Goal: Book appointment/travel/reservation

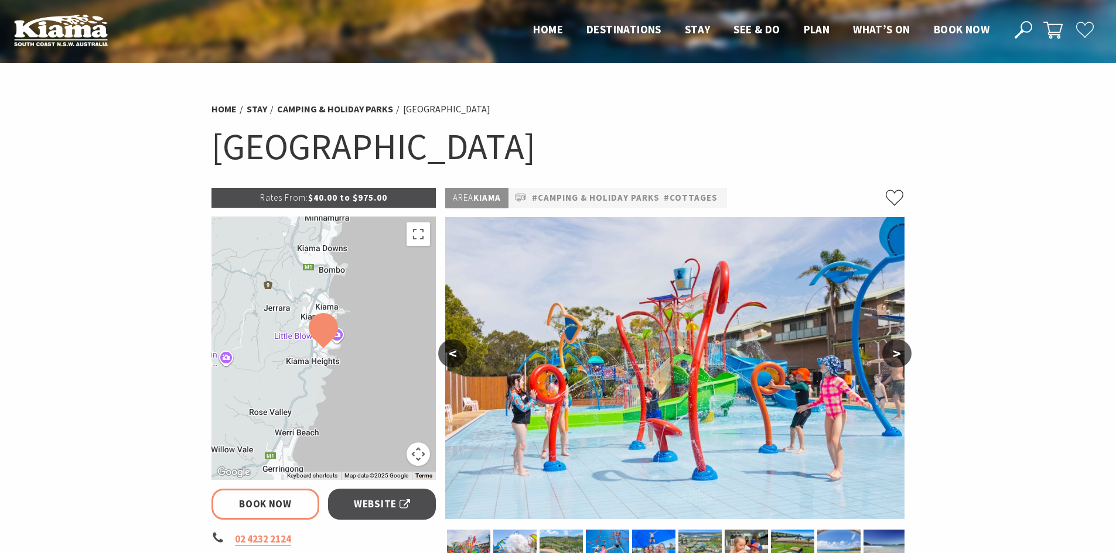
select select "3"
select select "2"
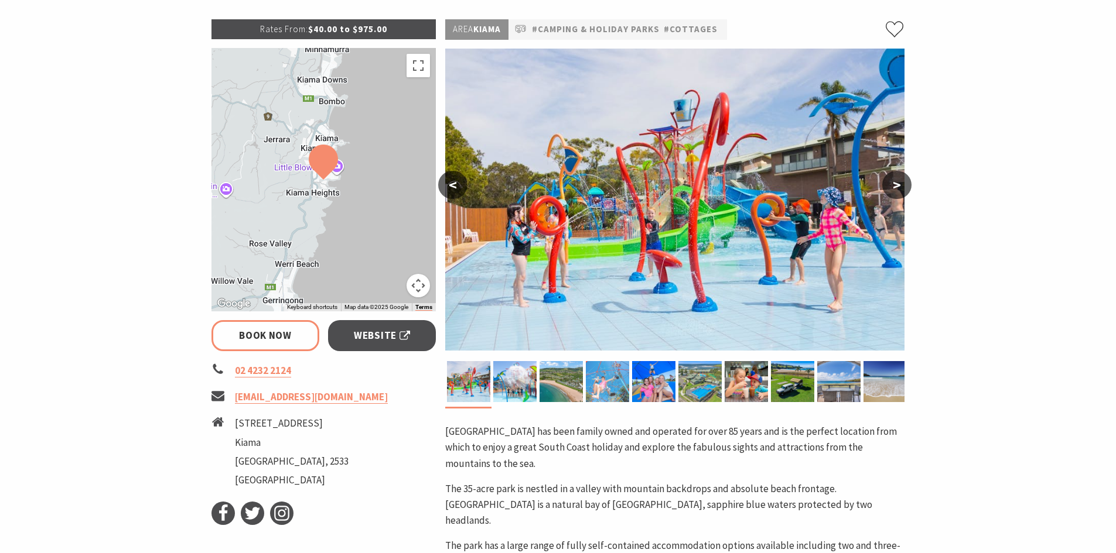
scroll to position [176, 0]
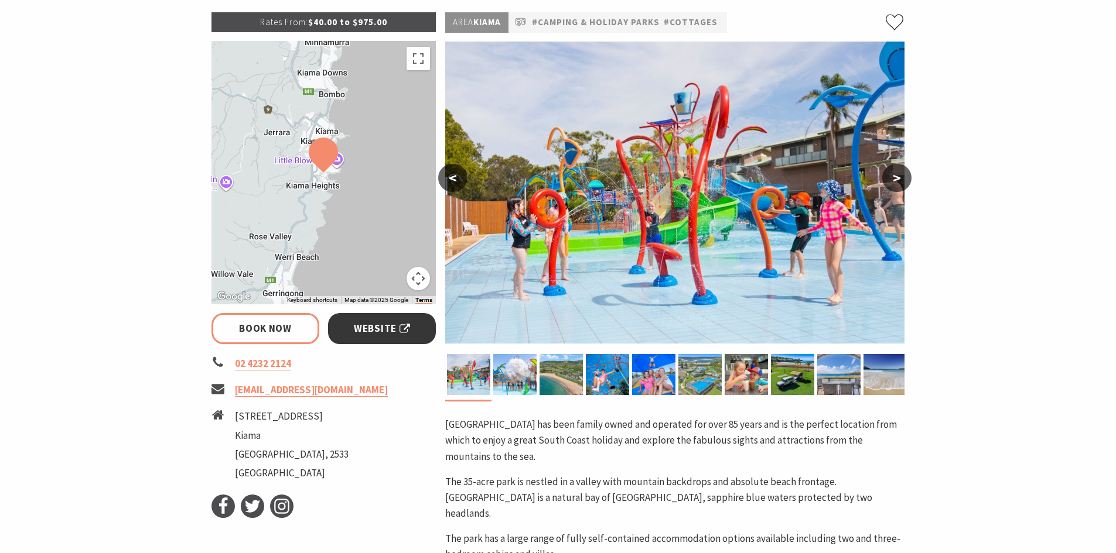
click at [399, 323] on span "Website" at bounding box center [382, 329] width 56 height 16
select select "3"
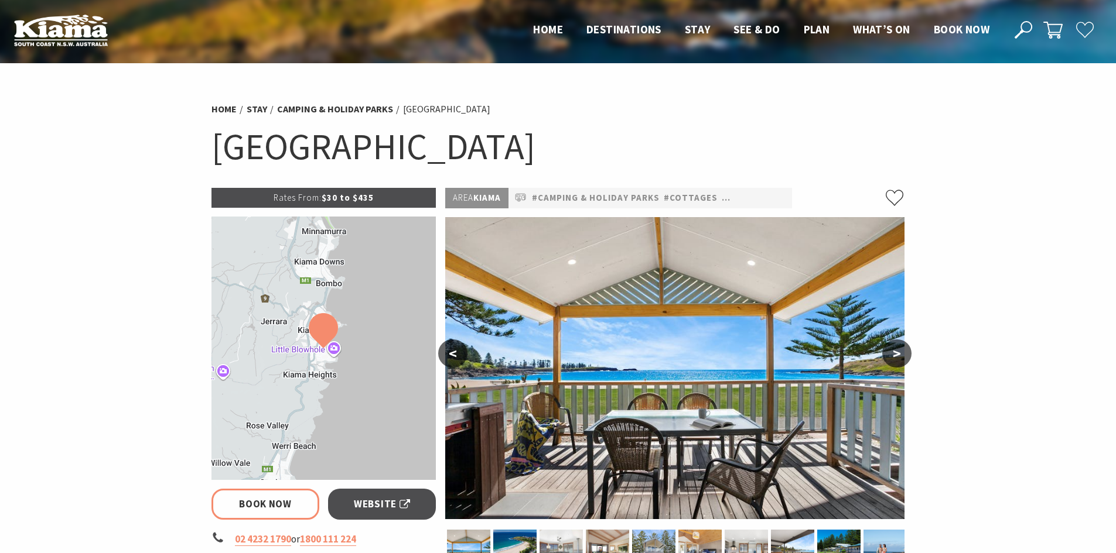
select select "3"
select select "2"
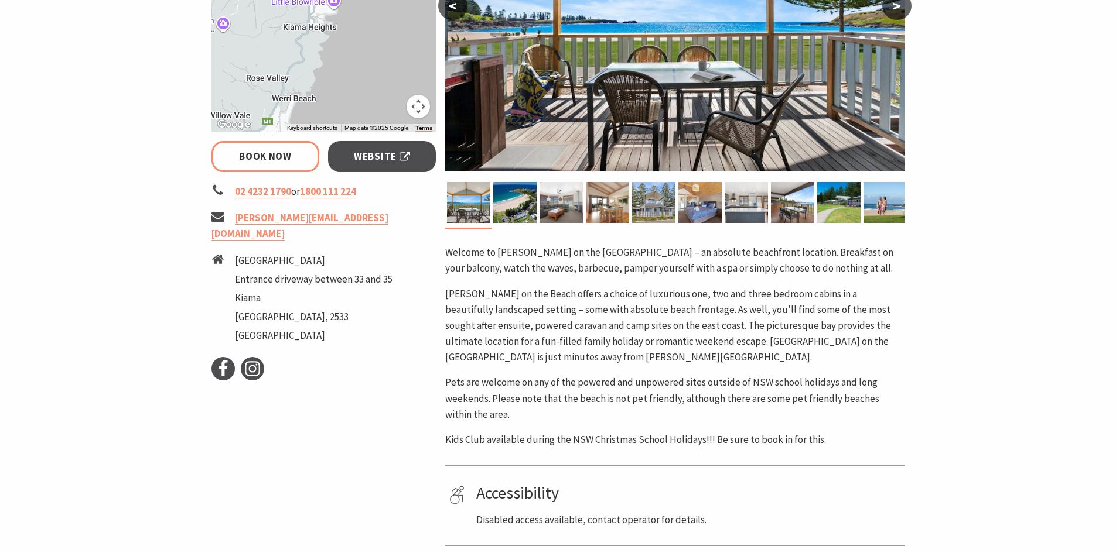
scroll to position [351, 0]
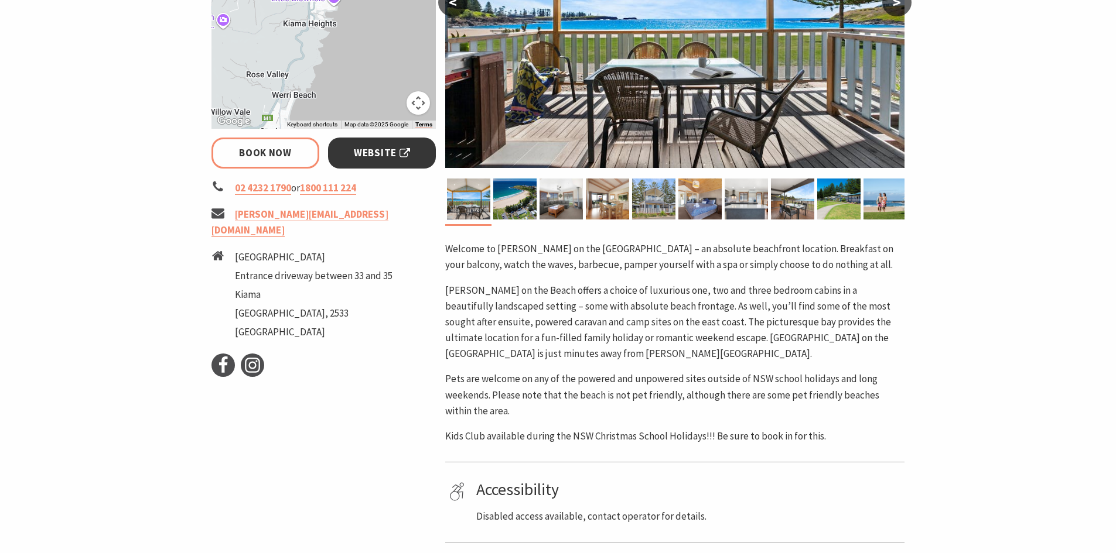
click at [394, 148] on span "Website" at bounding box center [382, 153] width 56 height 16
select select "3"
